Goal: Information Seeking & Learning: Check status

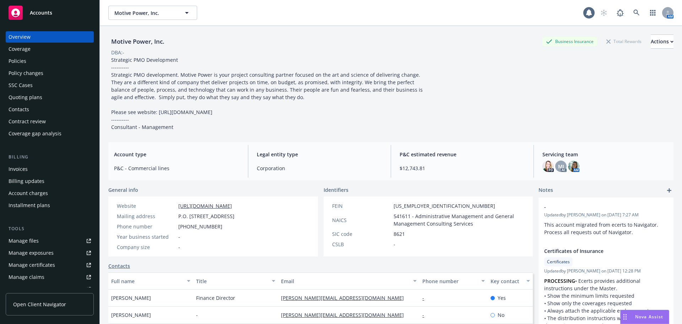
click at [651, 42] on button "Actions" at bounding box center [662, 41] width 23 height 14
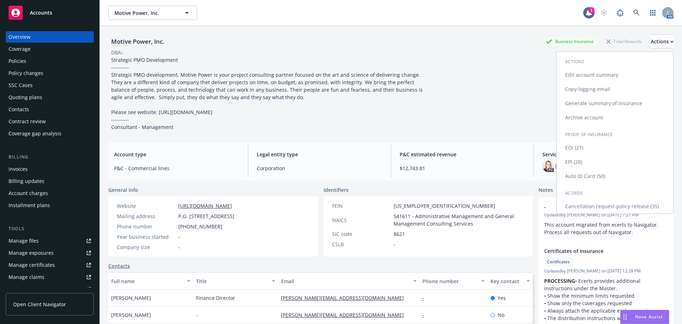
click at [581, 87] on link "Copy logging email" at bounding box center [615, 89] width 117 height 14
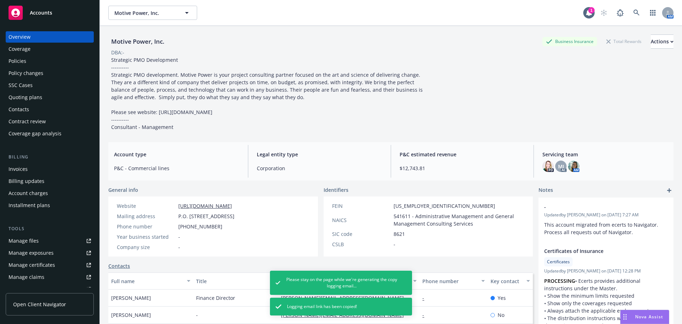
drag, startPoint x: 185, startPoint y: 77, endPoint x: 178, endPoint y: 69, distance: 10.8
click at [184, 76] on span "Strategic PMO Development ---------- Strategic PMO development. Motive Power is…" at bounding box center [267, 93] width 313 height 74
click at [168, 40] on div "Motive Power, Inc. Business Insurance Total Rewards Actions" at bounding box center [390, 41] width 565 height 14
click at [166, 42] on div "Motive Power, Inc." at bounding box center [137, 41] width 59 height 9
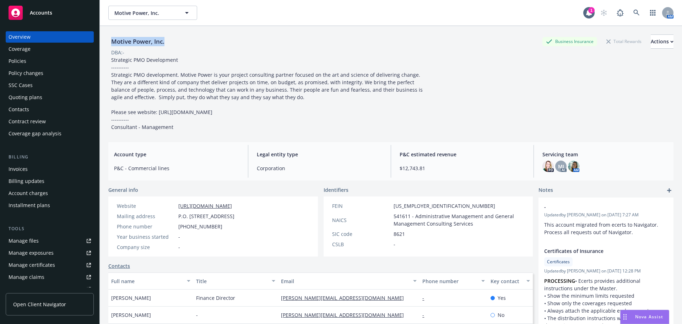
drag, startPoint x: 166, startPoint y: 42, endPoint x: 113, endPoint y: 42, distance: 52.6
click at [113, 42] on div "Motive Power, Inc." at bounding box center [137, 41] width 59 height 9
copy div "Motive Power, Inc."
click at [42, 64] on div "Policies" at bounding box center [50, 60] width 82 height 11
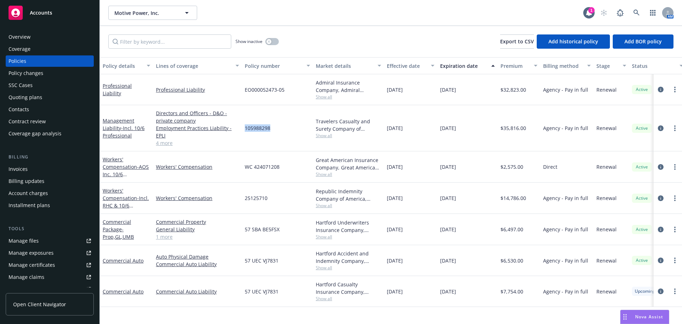
drag, startPoint x: 281, startPoint y: 130, endPoint x: 244, endPoint y: 133, distance: 36.7
click at [244, 133] on div "105988298" at bounding box center [277, 128] width 71 height 46
copy span "105988298"
click at [63, 98] on div "Quoting plans" at bounding box center [50, 97] width 82 height 11
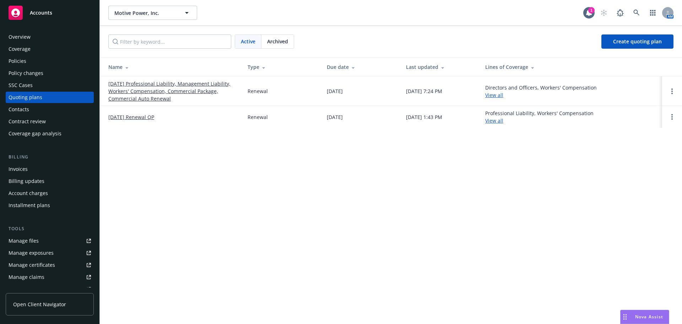
click at [124, 95] on link "[DATE] Professional Liability, Management Liability, Workers' Compensation, Com…" at bounding box center [172, 91] width 128 height 22
